Goal: Navigation & Orientation: Find specific page/section

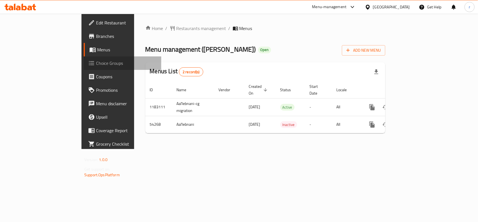
click at [96, 62] on span "Choice Groups" at bounding box center [126, 63] width 61 height 7
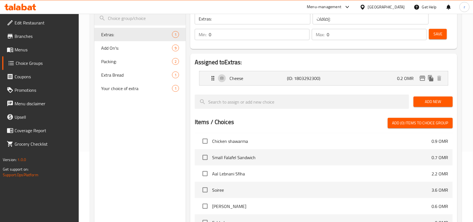
scroll to position [70, 0]
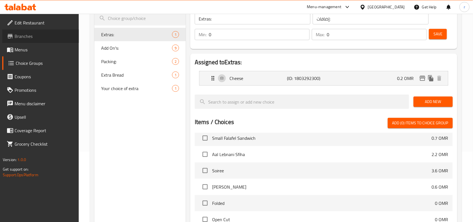
click at [27, 41] on link "Branches" at bounding box center [40, 35] width 77 height 13
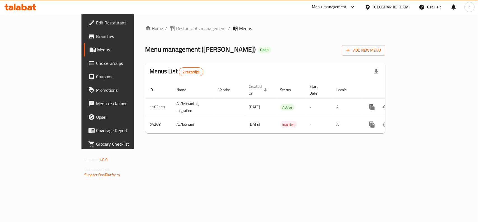
click at [96, 66] on span "Choice Groups" at bounding box center [126, 63] width 61 height 7
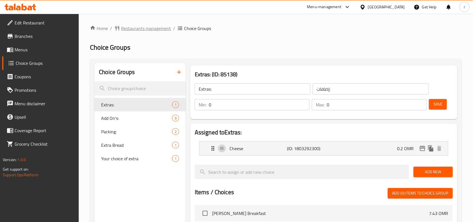
click at [129, 27] on span "Restaurants management" at bounding box center [146, 28] width 50 height 7
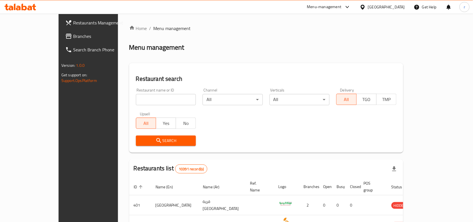
click at [73, 36] on span "Branches" at bounding box center [103, 36] width 60 height 7
